Goal: Navigation & Orientation: Find specific page/section

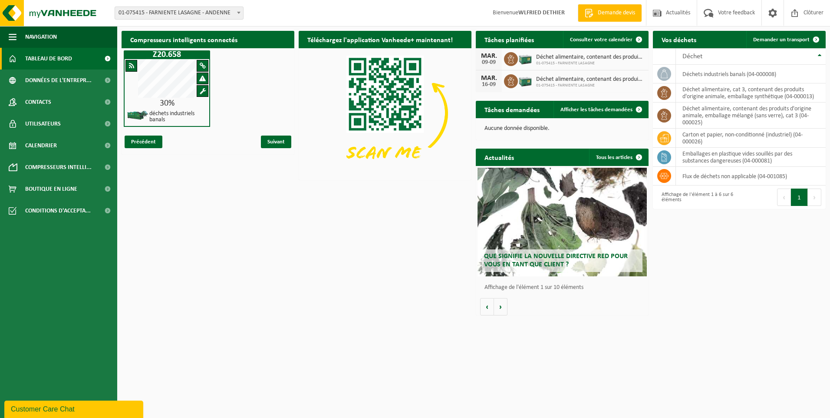
click at [528, 259] on span "Que signifie la nouvelle directive RED pour vous en tant que client ?" at bounding box center [556, 260] width 144 height 15
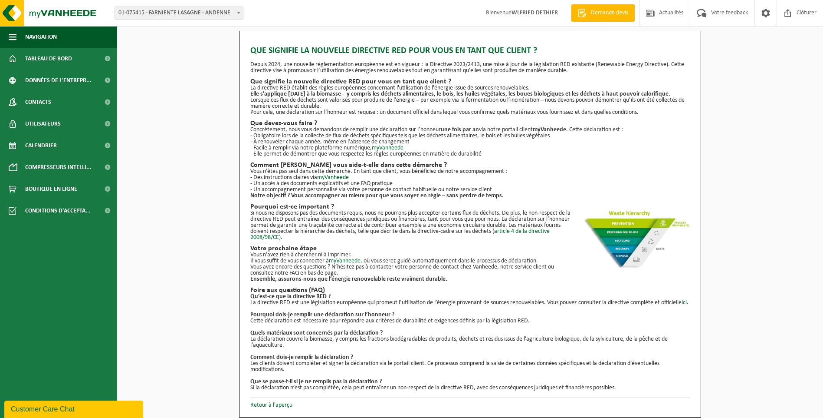
scroll to position [6, 0]
click at [387, 145] on link "myVanheede" at bounding box center [388, 148] width 32 height 7
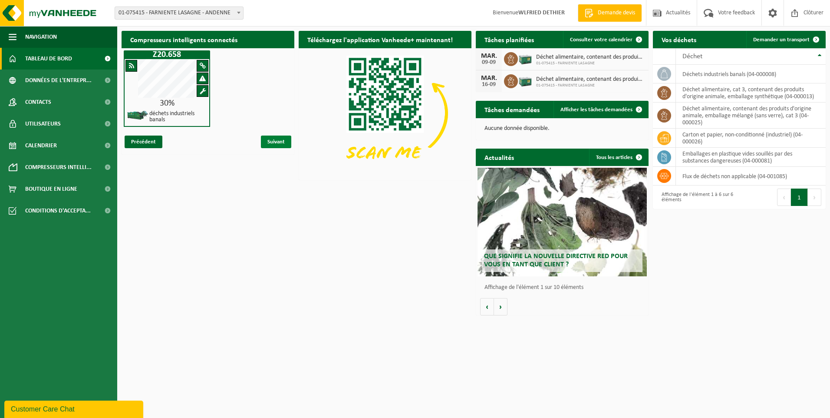
click at [280, 141] on span "Suivant" at bounding box center [276, 141] width 30 height 13
click at [276, 142] on span "Suivant" at bounding box center [276, 141] width 30 height 13
click at [144, 140] on span "Précédent" at bounding box center [144, 141] width 38 height 13
click at [270, 141] on span "Suivant" at bounding box center [276, 141] width 30 height 13
click at [48, 82] on span "Données de l'entrepr..." at bounding box center [58, 80] width 66 height 22
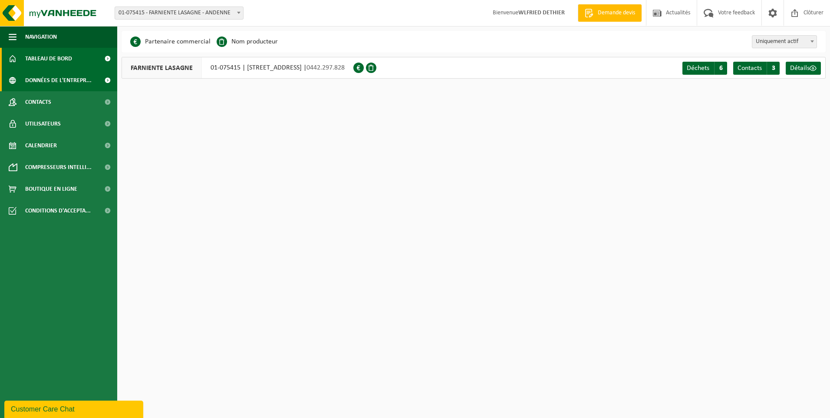
click at [61, 56] on span "Tableau de bord" at bounding box center [48, 59] width 47 height 22
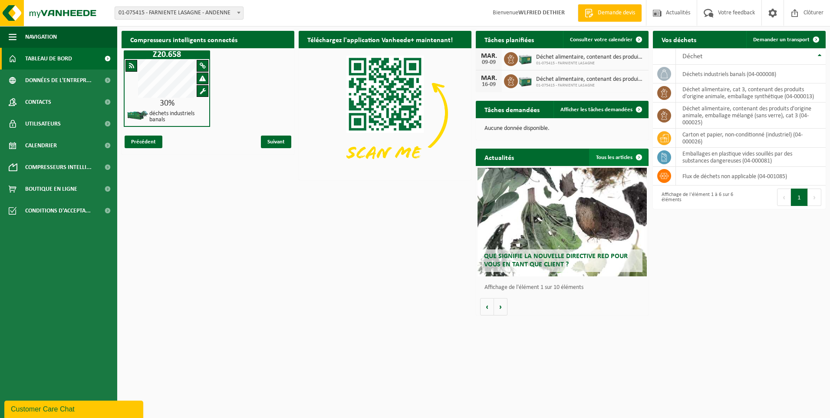
click at [611, 155] on link "Tous les articles" at bounding box center [618, 156] width 59 height 17
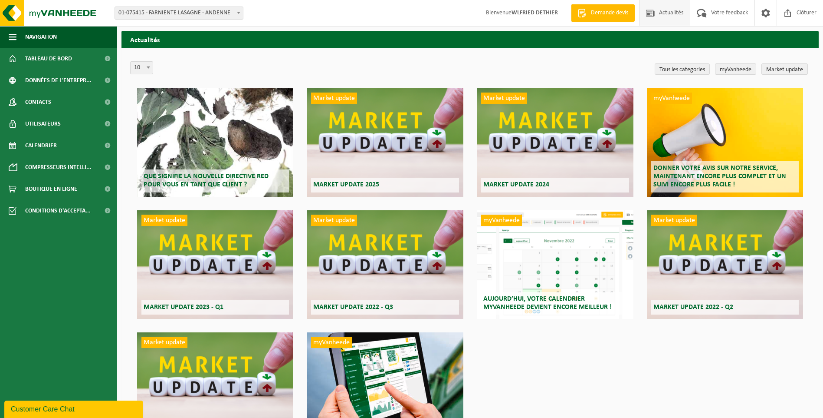
click at [184, 178] on span "Que signifie la nouvelle directive RED pour vous en tant que client ?" at bounding box center [206, 180] width 125 height 15
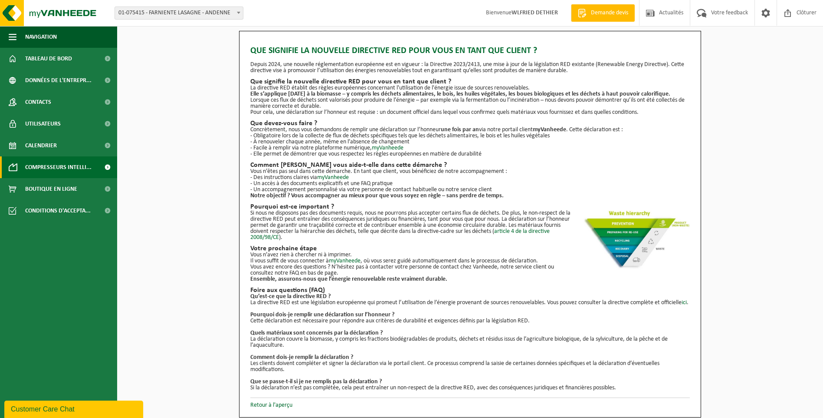
click at [47, 166] on span "Compresseurs intelli..." at bounding box center [58, 167] width 66 height 22
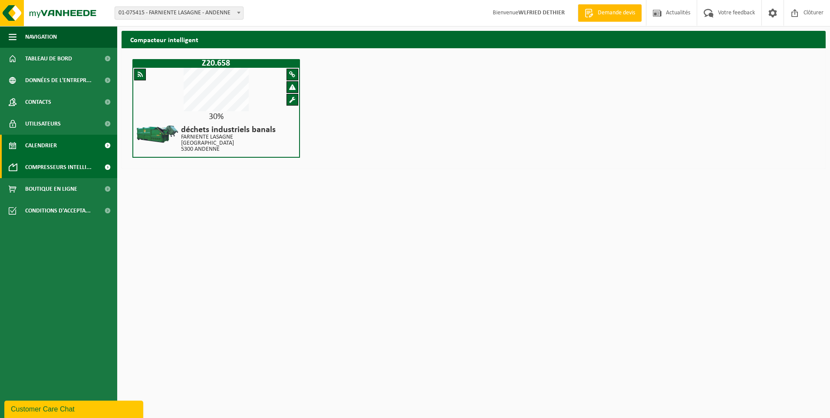
click at [45, 140] on span "Calendrier" at bounding box center [41, 146] width 32 height 22
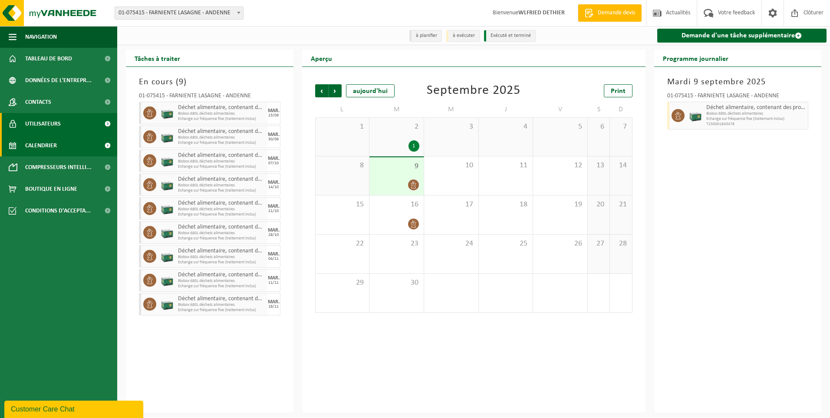
click at [50, 122] on span "Utilisateurs" at bounding box center [43, 124] width 36 height 22
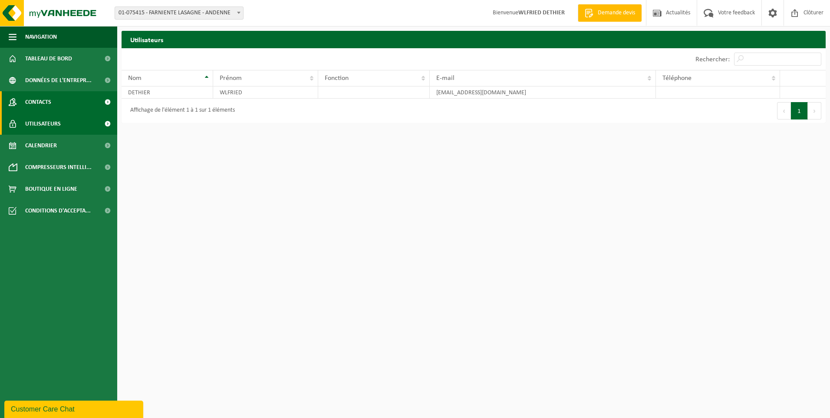
click at [50, 99] on span "Contacts" at bounding box center [38, 102] width 26 height 22
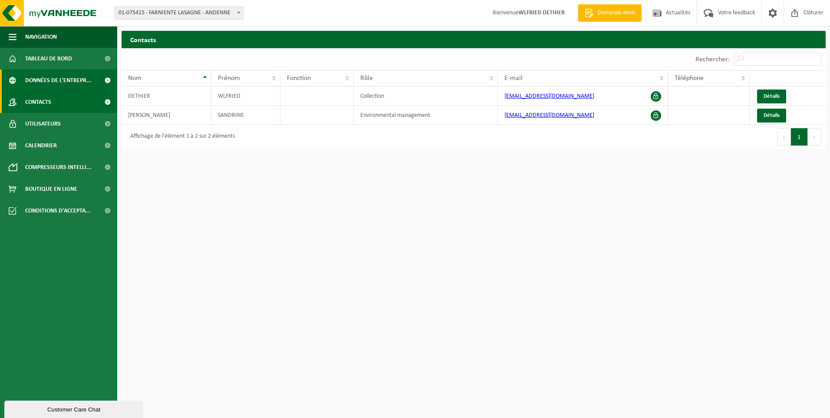
click at [48, 82] on span "Données de l'entrepr..." at bounding box center [58, 80] width 66 height 22
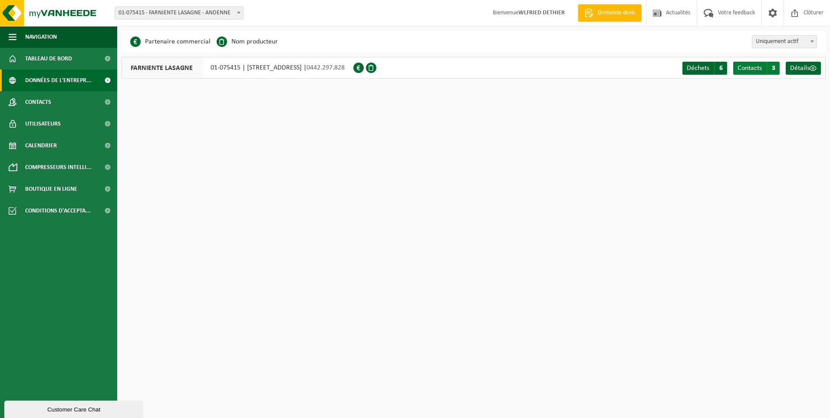
click at [761, 67] on span "Contacts" at bounding box center [749, 68] width 24 height 7
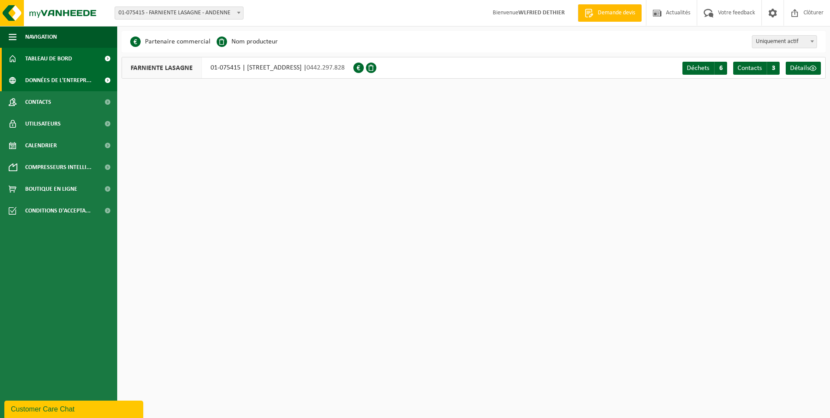
click at [48, 54] on span "Tableau de bord" at bounding box center [48, 59] width 47 height 22
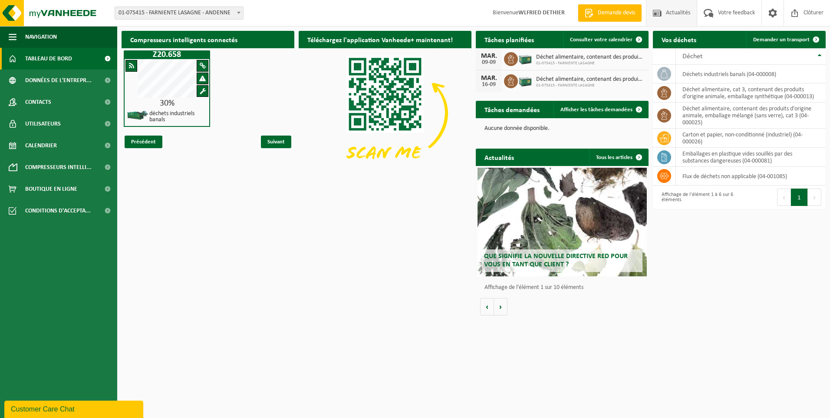
click at [673, 10] on span "Actualités" at bounding box center [678, 13] width 29 height 26
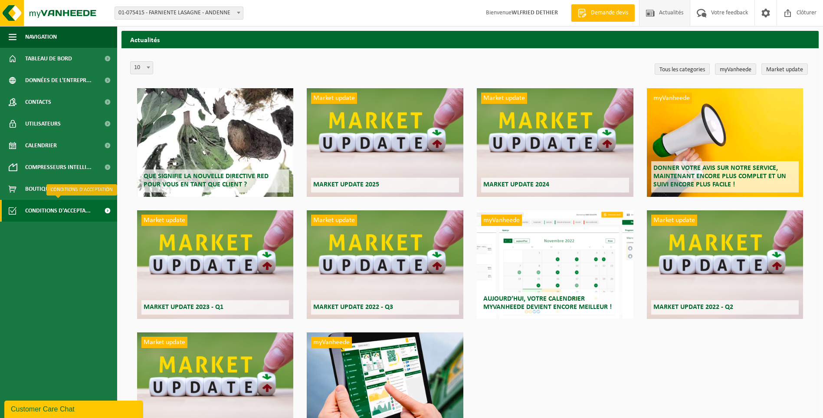
click at [51, 208] on span "Conditions d'accepta..." at bounding box center [58, 211] width 66 height 22
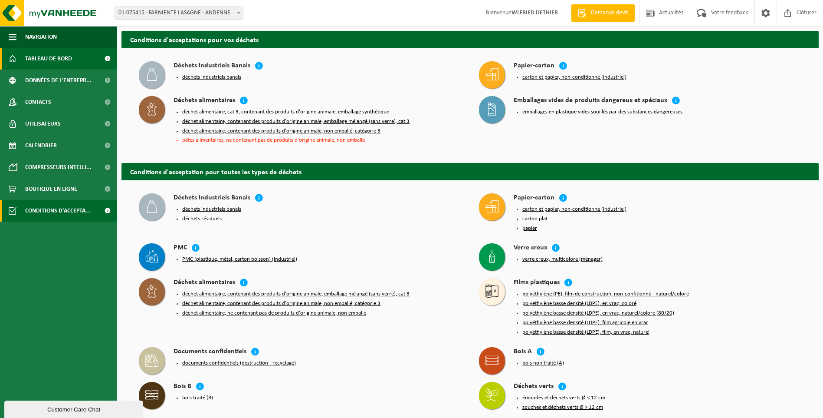
click at [55, 60] on span "Tableau de bord" at bounding box center [48, 59] width 47 height 22
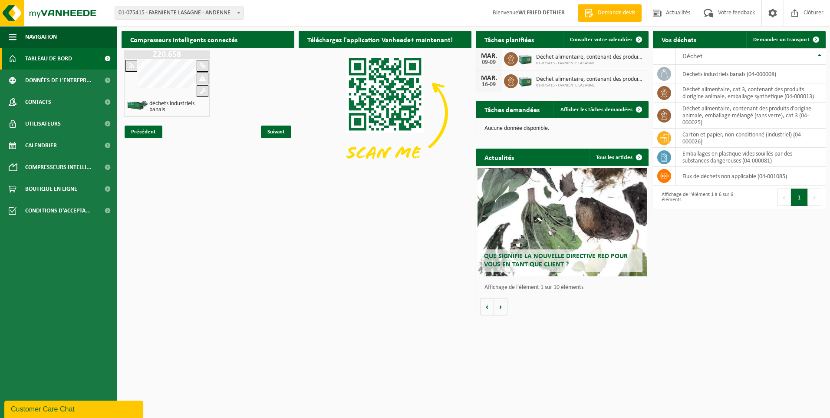
click at [240, 14] on span at bounding box center [238, 12] width 9 height 11
click at [220, 257] on div "Compresseurs intelligents connectés Z20.658 déchets industriels banals Précéden…" at bounding box center [473, 172] width 708 height 293
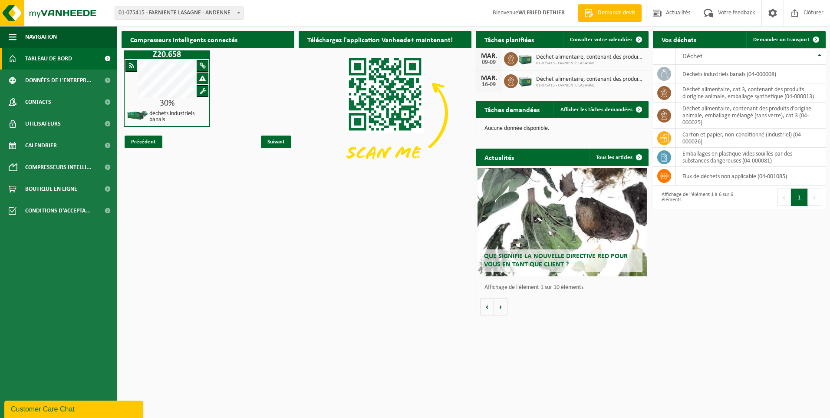
click at [570, 263] on h2 "Que signifie la nouvelle directive RED pour vous en tant que client ?" at bounding box center [562, 260] width 161 height 23
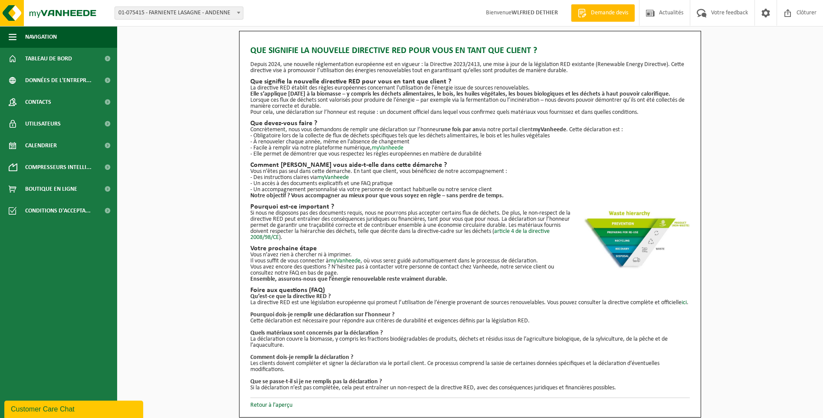
click at [382, 149] on link "myVanheede" at bounding box center [388, 148] width 32 height 7
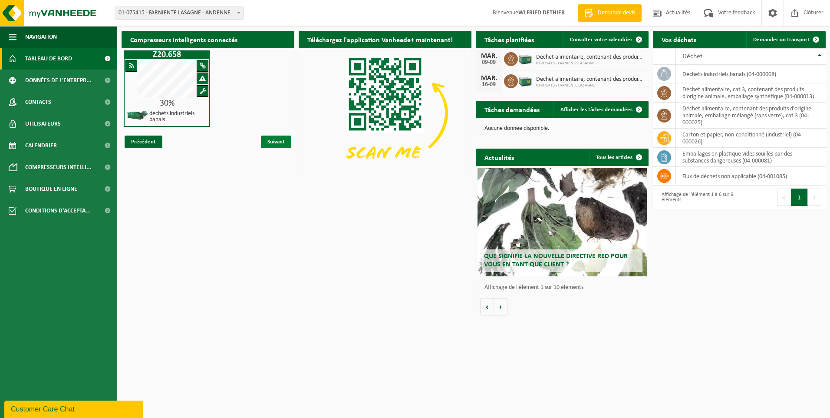
click at [270, 138] on span "Suivant" at bounding box center [276, 141] width 30 height 13
click at [540, 259] on span "Que signifie la nouvelle directive RED pour vous en tant que client ?" at bounding box center [556, 260] width 144 height 15
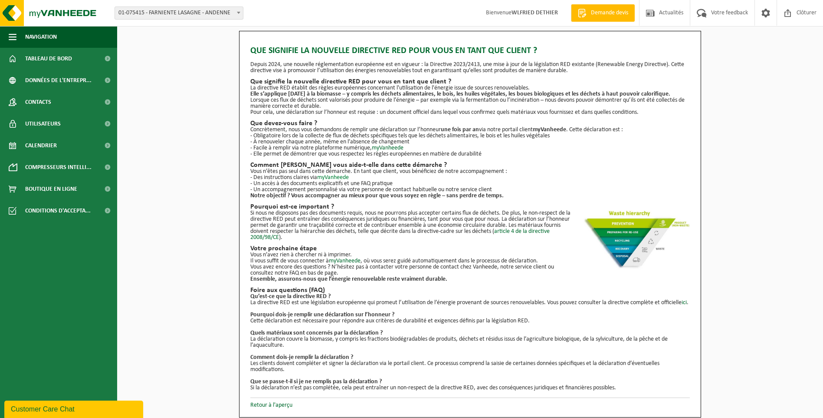
click at [334, 176] on link "myVanheede" at bounding box center [333, 177] width 32 height 7
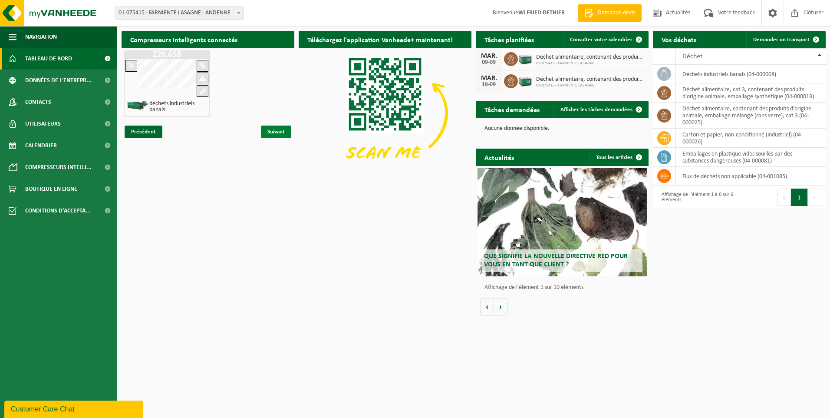
click at [278, 127] on span "Suivant" at bounding box center [276, 131] width 30 height 13
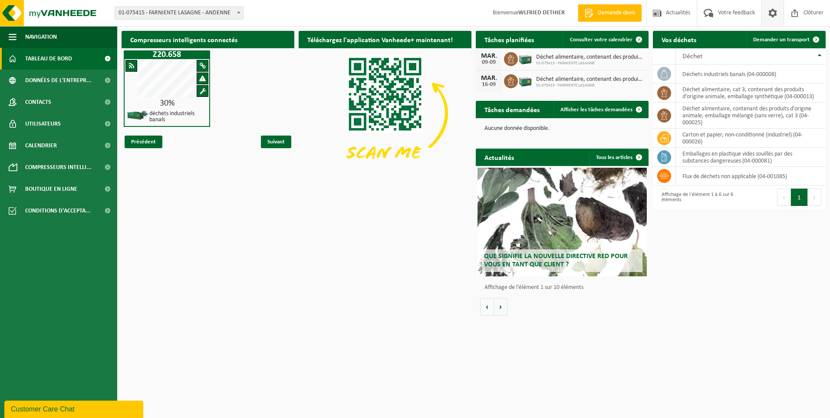
click at [773, 14] on span at bounding box center [772, 13] width 13 height 26
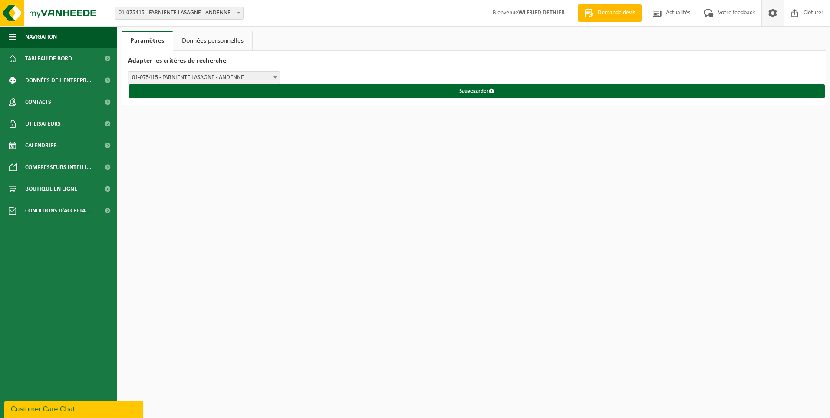
click at [206, 38] on link "Données personnelles" at bounding box center [212, 41] width 79 height 20
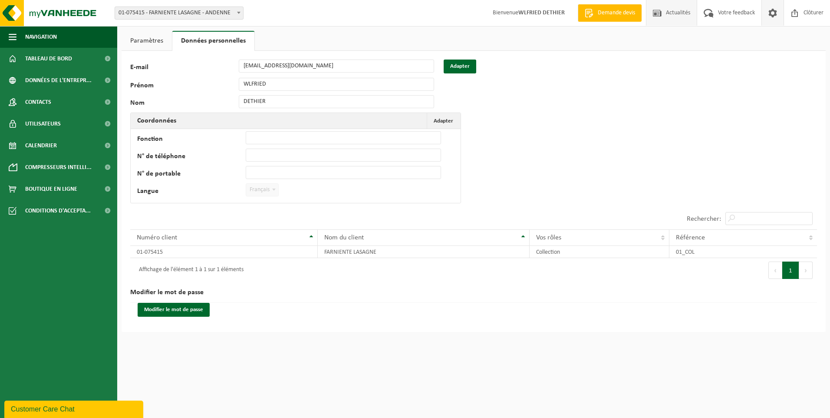
click at [669, 9] on span "Actualités" at bounding box center [678, 13] width 29 height 26
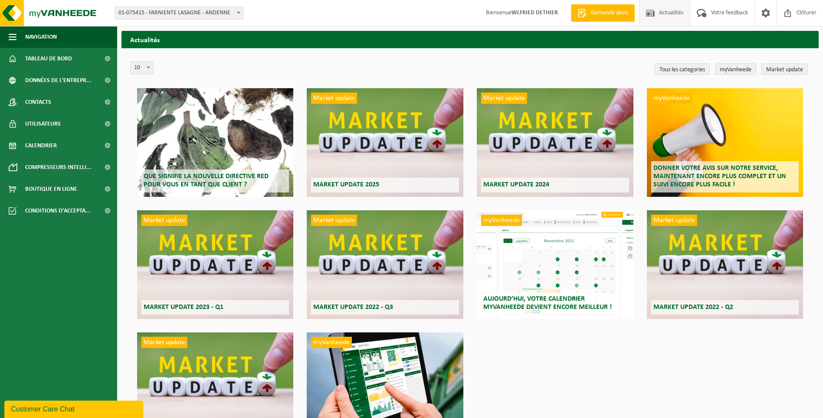
click at [220, 112] on div "Que signifie la nouvelle directive RED pour vous en tant que client ?" at bounding box center [215, 142] width 156 height 109
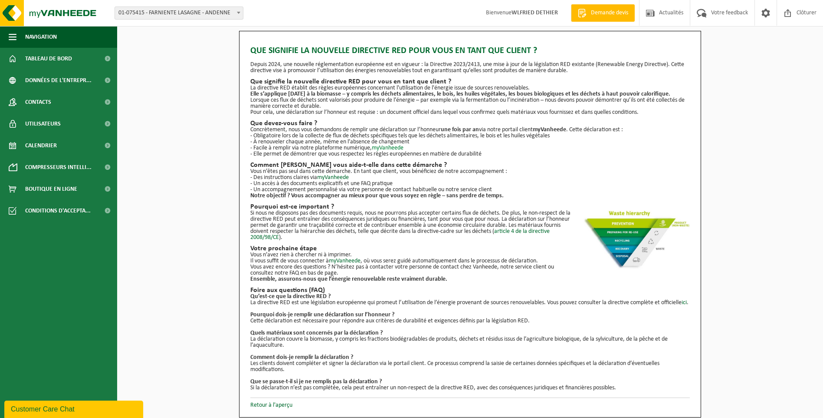
click at [393, 147] on link "myVanheede" at bounding box center [388, 148] width 32 height 7
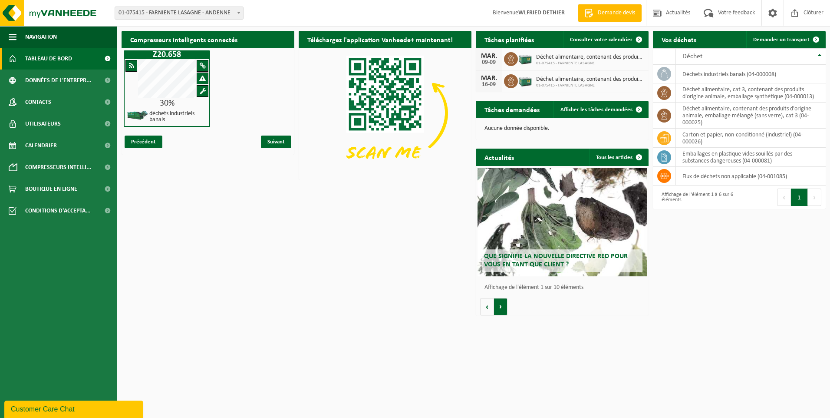
click at [500, 306] on button "Volgende" at bounding box center [500, 306] width 13 height 17
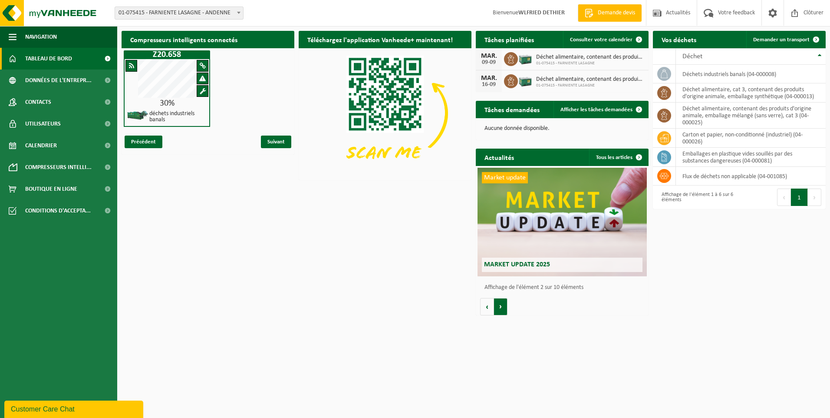
click at [500, 306] on button "Volgende" at bounding box center [500, 306] width 13 height 17
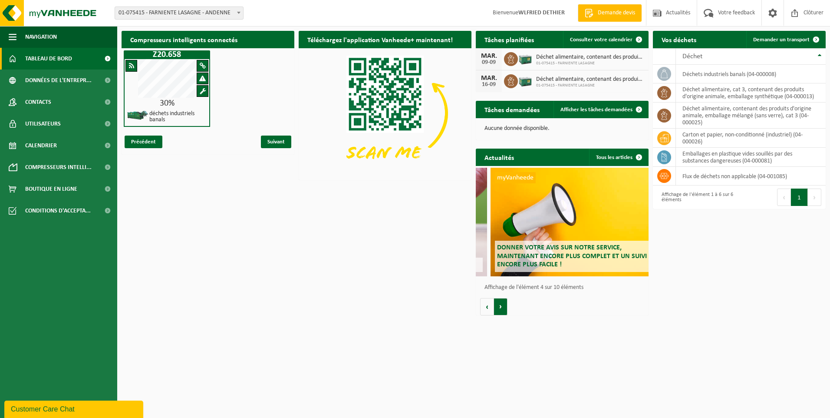
click at [500, 306] on button "Volgende" at bounding box center [500, 306] width 13 height 17
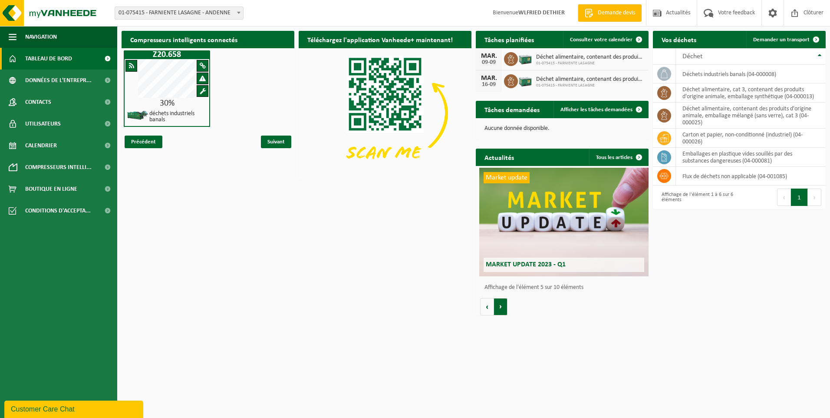
click at [500, 306] on button "Volgende" at bounding box center [500, 306] width 13 height 17
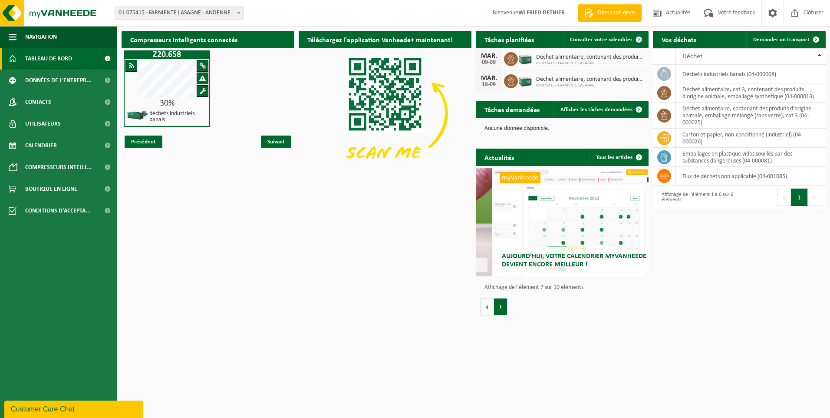
click at [500, 306] on button "Volgende" at bounding box center [500, 306] width 13 height 17
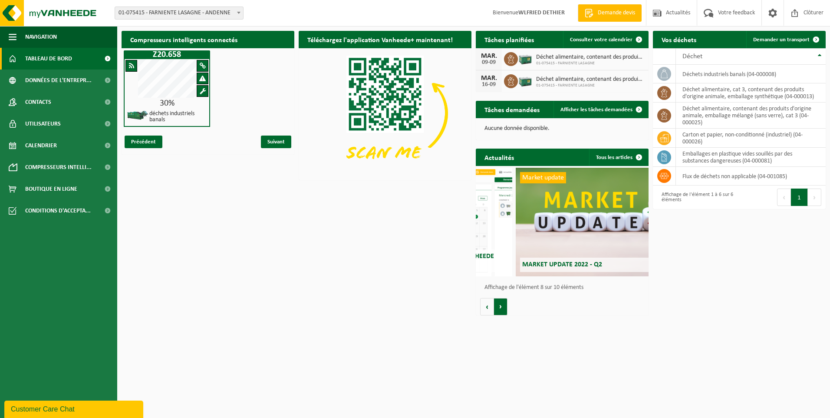
click at [500, 306] on button "Volgende" at bounding box center [500, 306] width 13 height 17
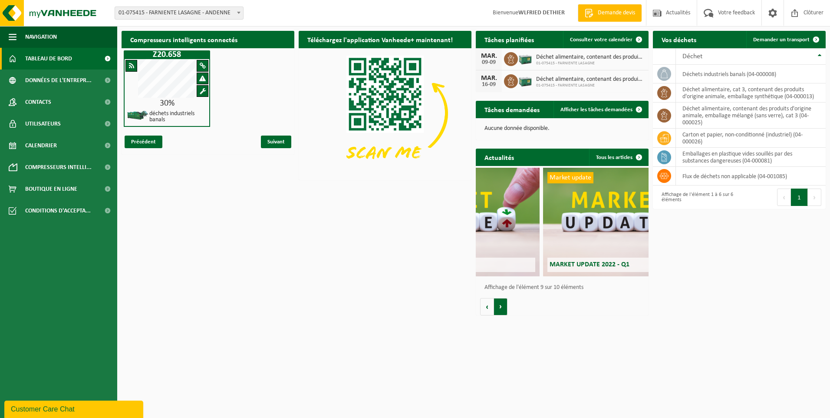
click at [500, 306] on button "Volgende" at bounding box center [500, 306] width 13 height 17
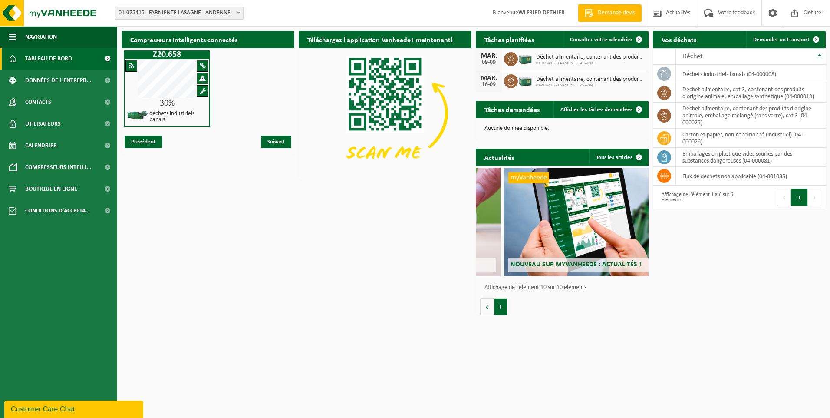
click at [500, 306] on button "Volgende" at bounding box center [500, 306] width 13 height 17
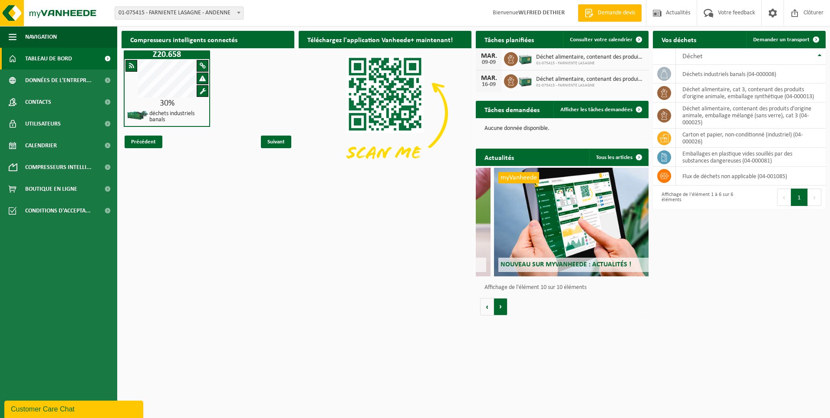
scroll to position [0, 1555]
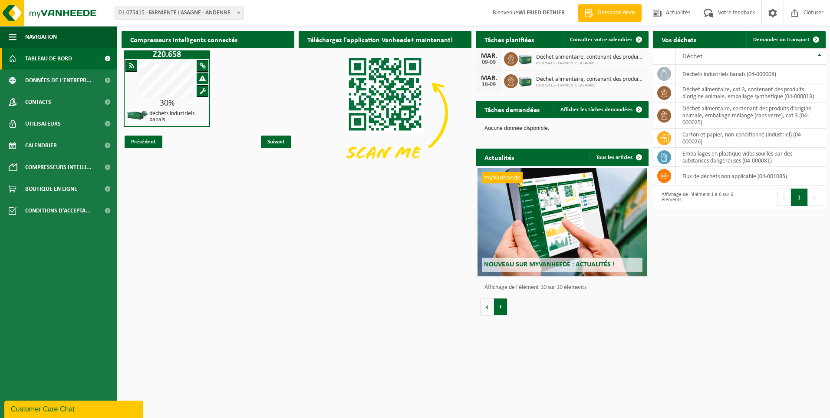
click at [500, 306] on button "Volgende" at bounding box center [500, 306] width 13 height 17
click at [490, 304] on button "Vorige" at bounding box center [487, 306] width 14 height 17
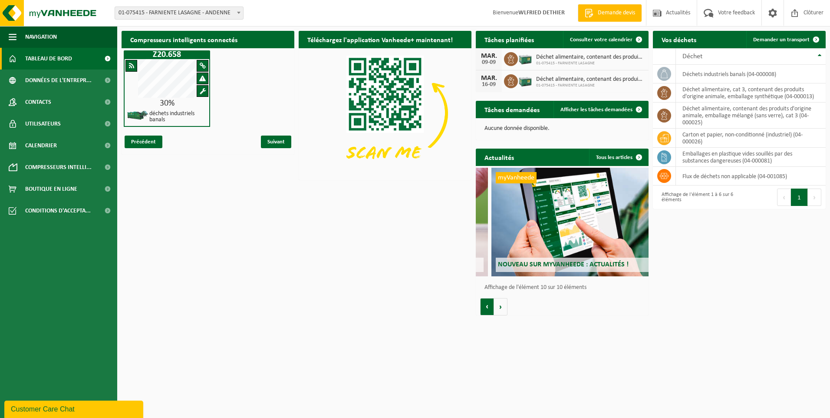
click at [490, 304] on button "Vorige" at bounding box center [487, 306] width 14 height 17
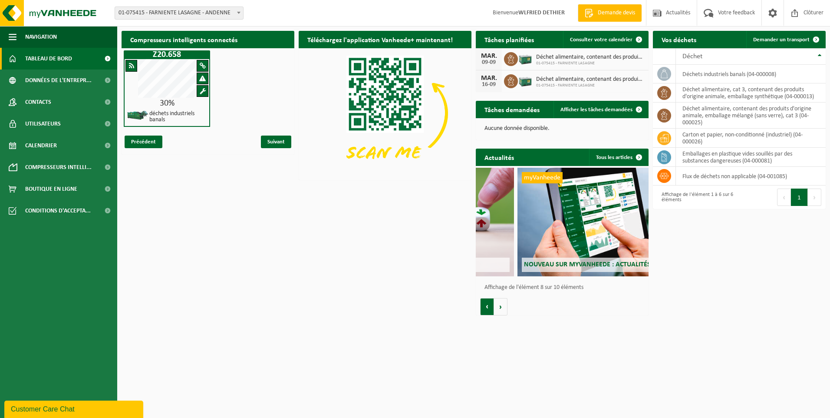
click at [490, 304] on button "Vorige" at bounding box center [487, 306] width 14 height 17
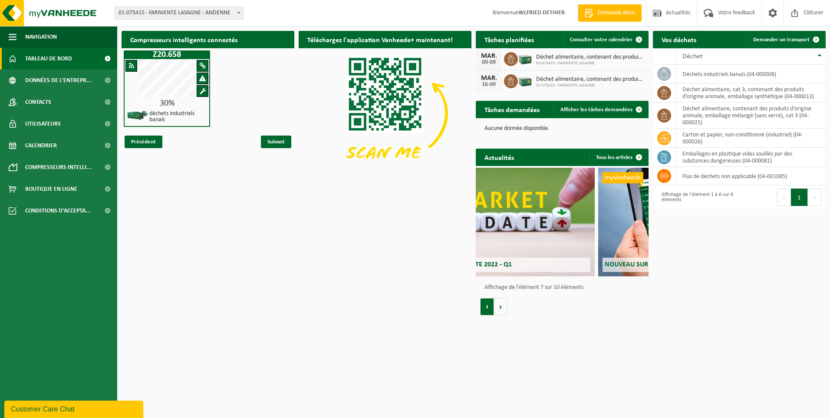
click at [490, 304] on button "Vorige" at bounding box center [487, 306] width 14 height 17
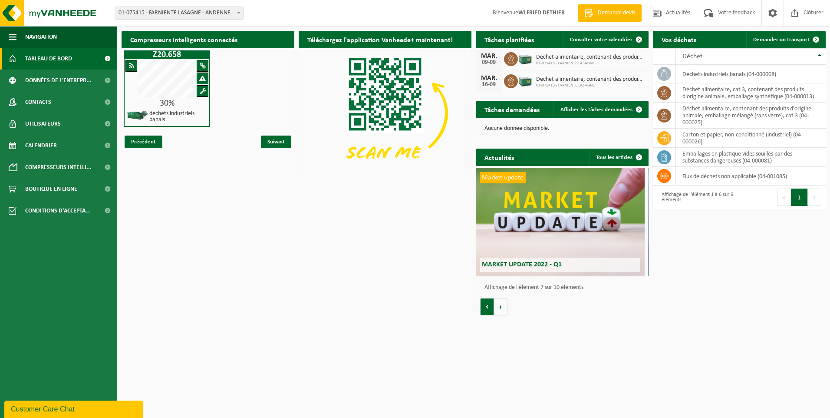
click at [490, 304] on button "Vorige" at bounding box center [487, 306] width 14 height 17
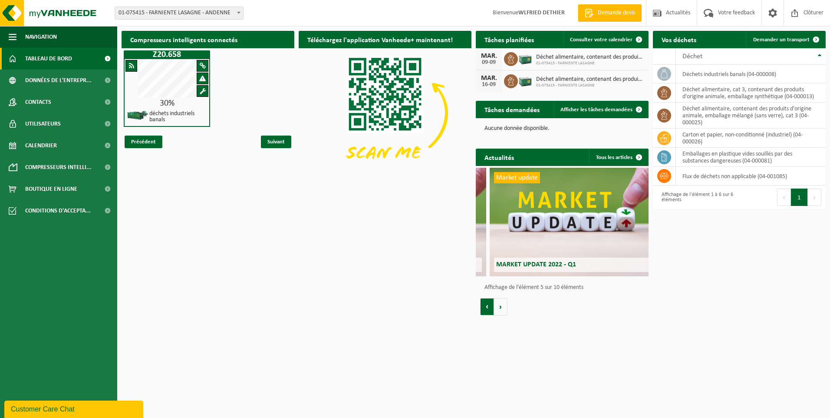
click at [490, 304] on button "Vorige" at bounding box center [487, 306] width 14 height 17
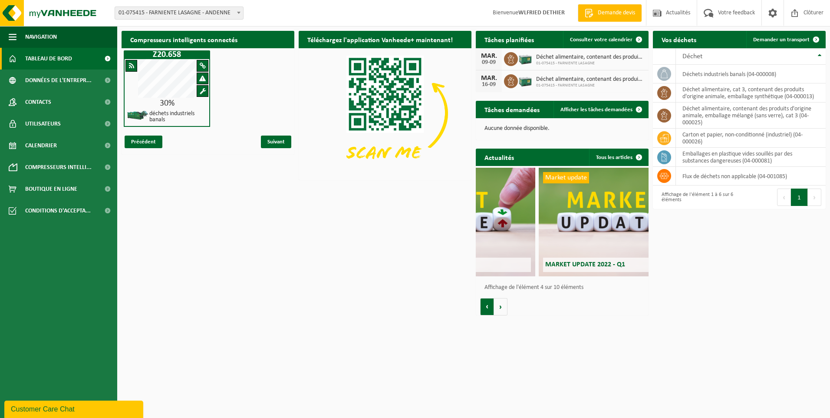
click at [490, 304] on button "Vorige" at bounding box center [487, 306] width 14 height 17
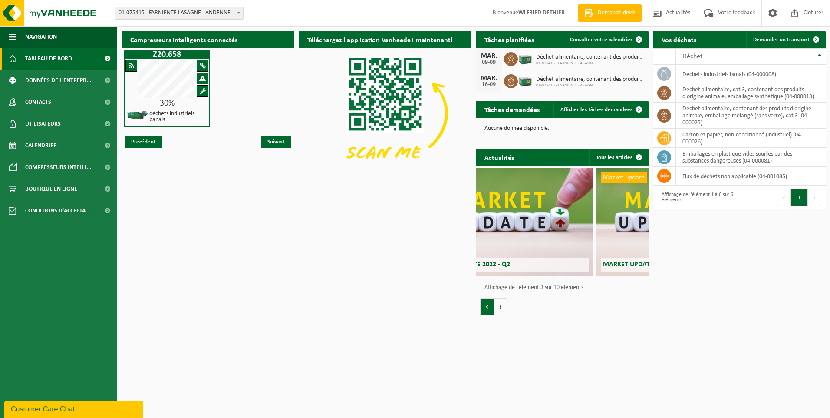
click at [490, 304] on button "Vorige" at bounding box center [487, 306] width 14 height 17
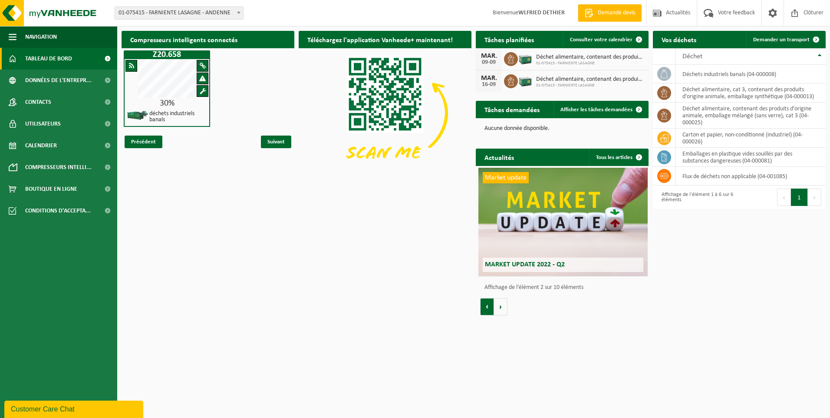
click at [490, 304] on button "Vorige" at bounding box center [487, 306] width 14 height 17
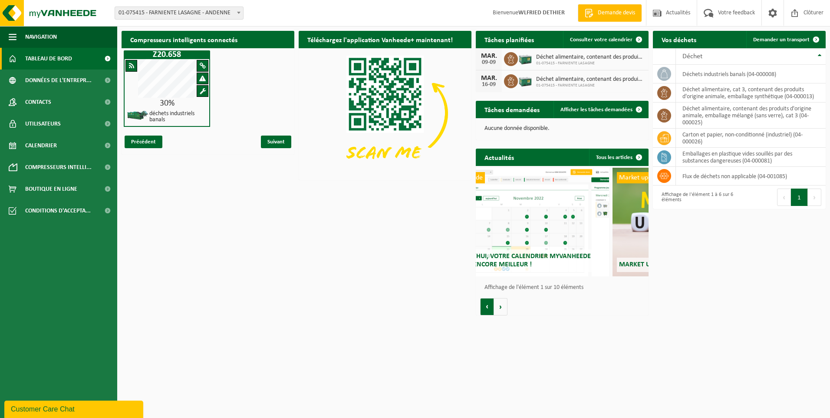
click at [490, 304] on button "Vorige" at bounding box center [487, 306] width 14 height 17
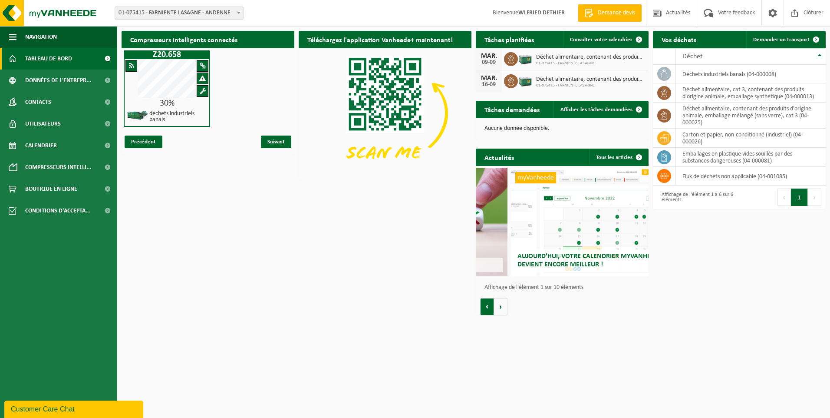
click at [490, 304] on button "Vorige" at bounding box center [487, 306] width 14 height 17
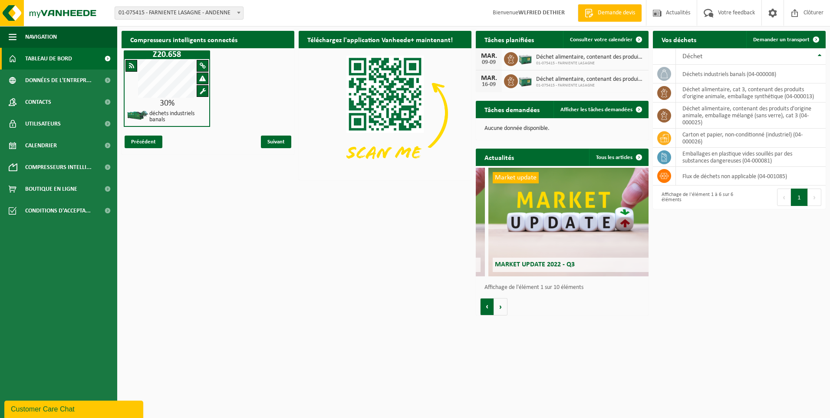
click at [490, 304] on button "Vorige" at bounding box center [487, 306] width 14 height 17
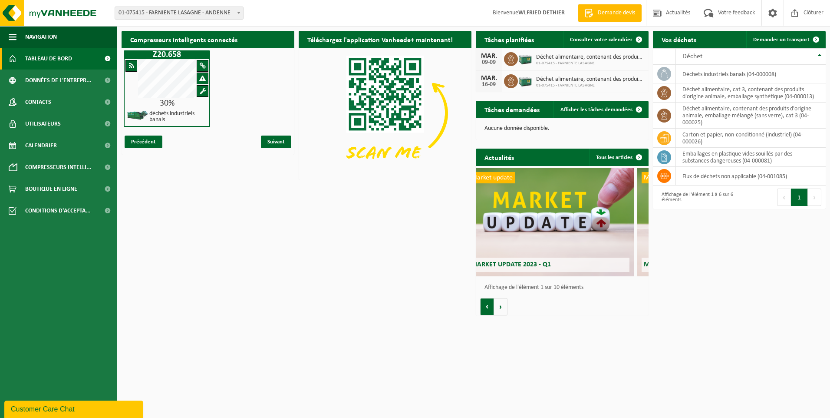
click at [490, 304] on button "Vorige" at bounding box center [487, 306] width 14 height 17
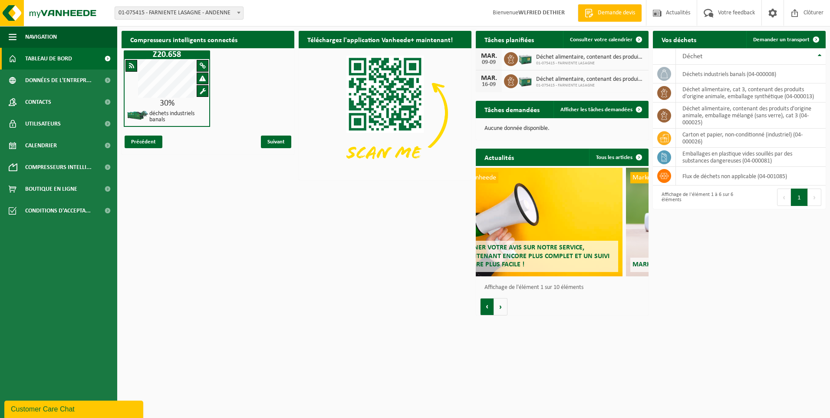
click at [490, 304] on button "Vorige" at bounding box center [487, 306] width 14 height 17
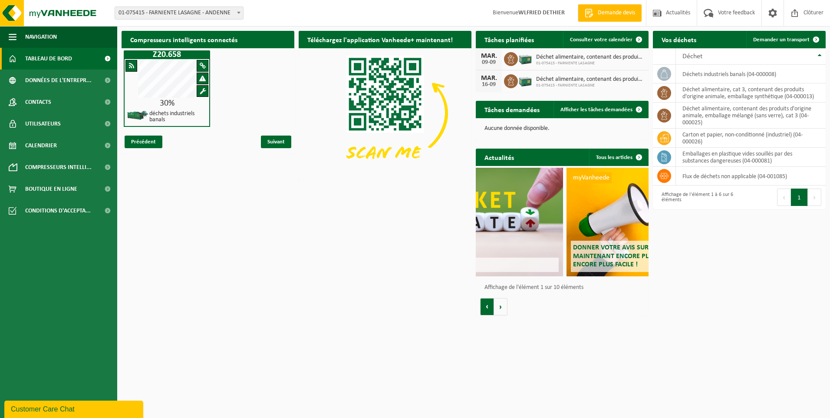
click at [490, 304] on button "Vorige" at bounding box center [487, 306] width 14 height 17
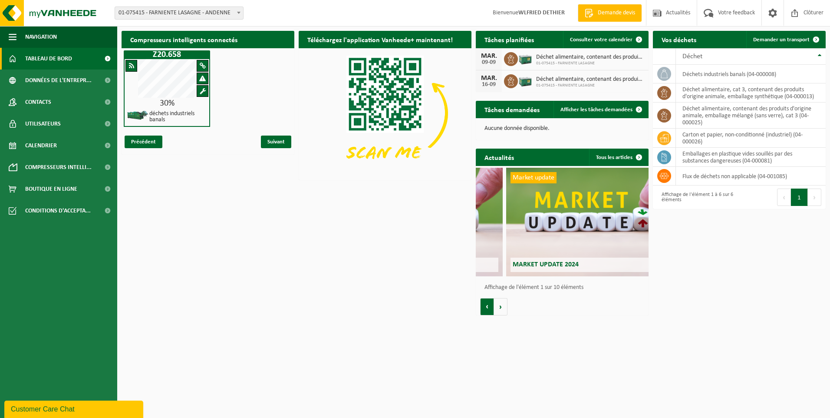
click at [490, 304] on button "Vorige" at bounding box center [487, 306] width 14 height 17
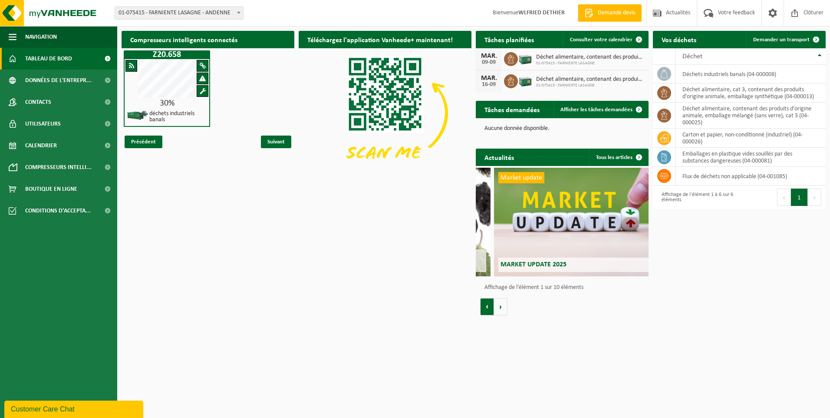
click at [490, 304] on button "Vorige" at bounding box center [487, 306] width 14 height 17
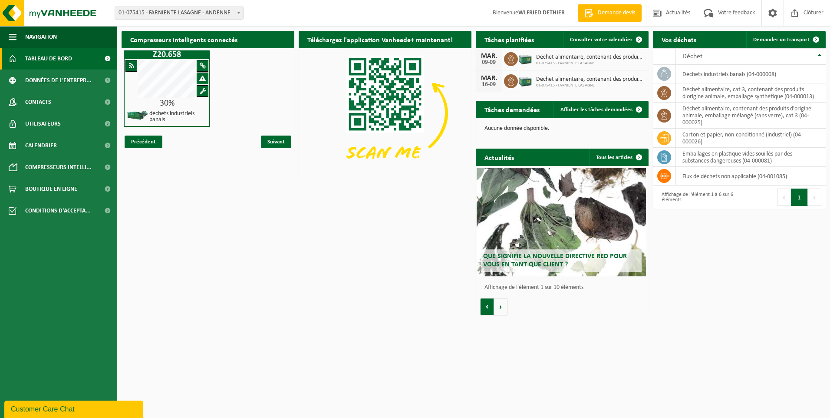
scroll to position [0, 0]
click at [490, 304] on button "Vorige" at bounding box center [487, 306] width 14 height 17
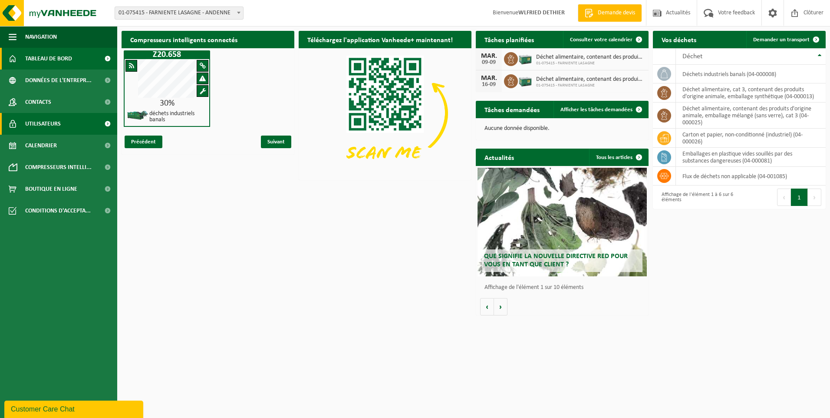
click at [46, 121] on span "Utilisateurs" at bounding box center [43, 124] width 36 height 22
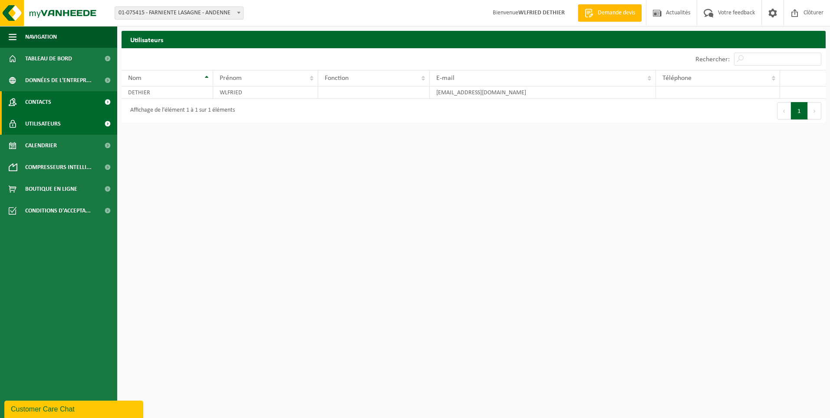
click at [49, 99] on span "Contacts" at bounding box center [38, 102] width 26 height 22
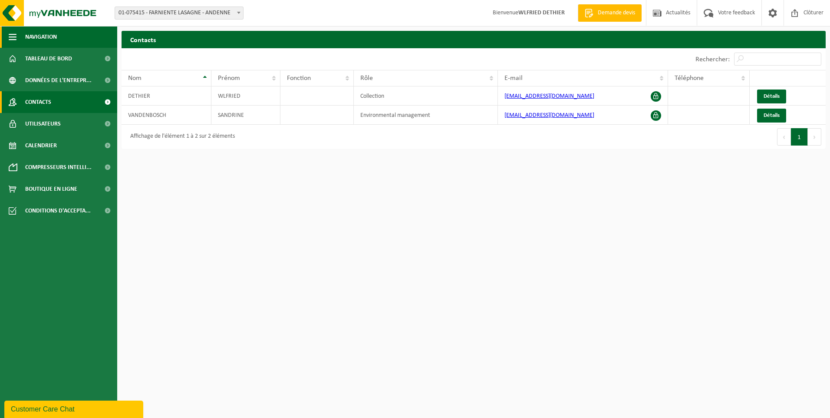
click at [38, 36] on span "Navigation" at bounding box center [41, 37] width 32 height 22
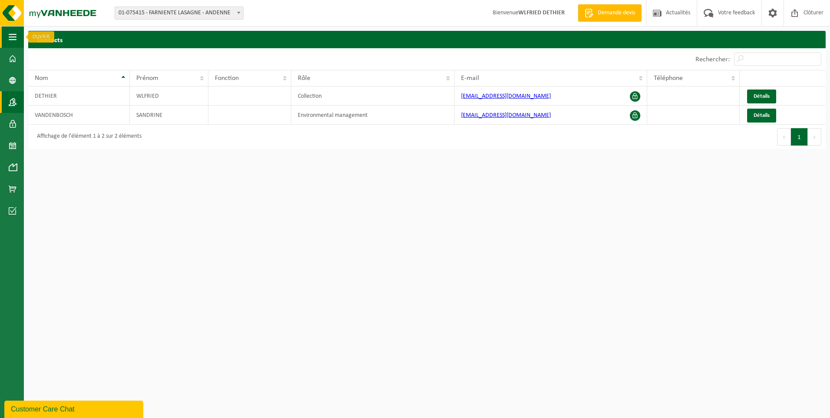
click at [13, 37] on span "button" at bounding box center [13, 37] width 8 height 22
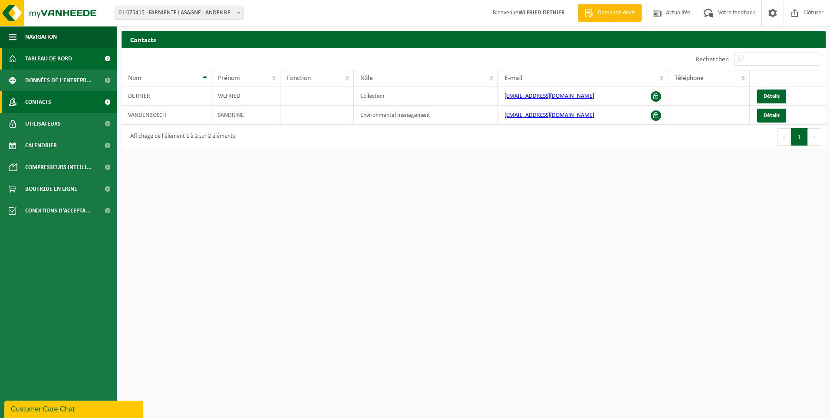
click at [36, 55] on span "Tableau de bord" at bounding box center [48, 59] width 47 height 22
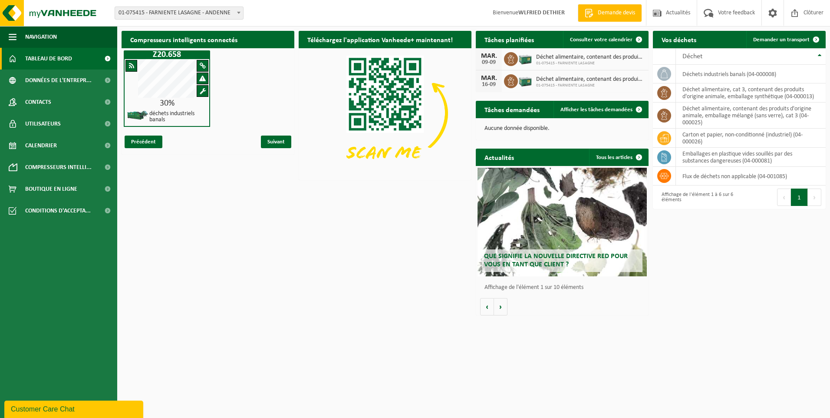
click at [201, 90] on span at bounding box center [203, 91] width 6 height 7
click at [173, 102] on div "30%" at bounding box center [167, 103] width 85 height 9
click at [160, 100] on div "30%" at bounding box center [167, 103] width 85 height 9
click at [53, 192] on span "Boutique en ligne" at bounding box center [51, 189] width 52 height 22
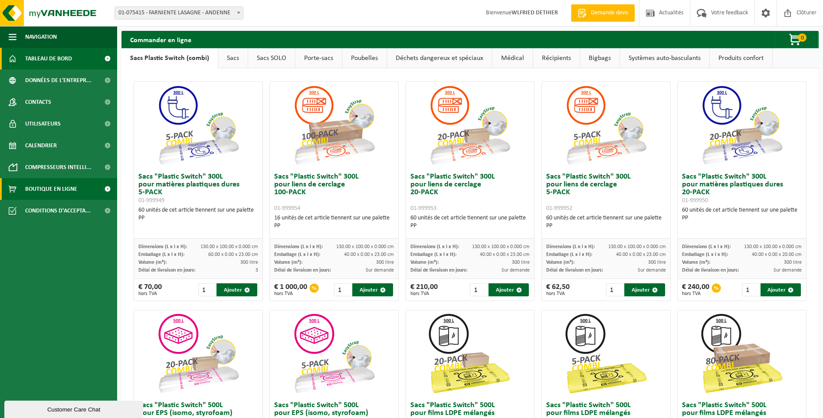
click at [40, 59] on span "Tableau de bord" at bounding box center [48, 59] width 47 height 22
